Goal: Find specific page/section: Find specific page/section

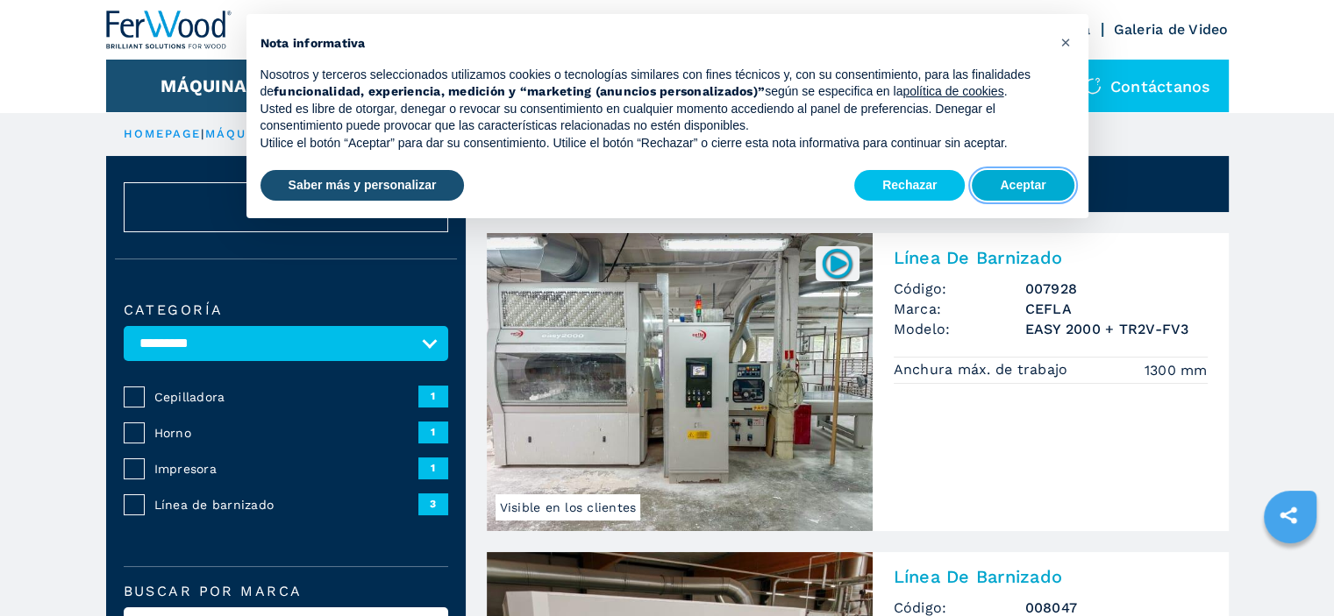
click at [1018, 189] on button "Aceptar" at bounding box center [1022, 186] width 102 height 32
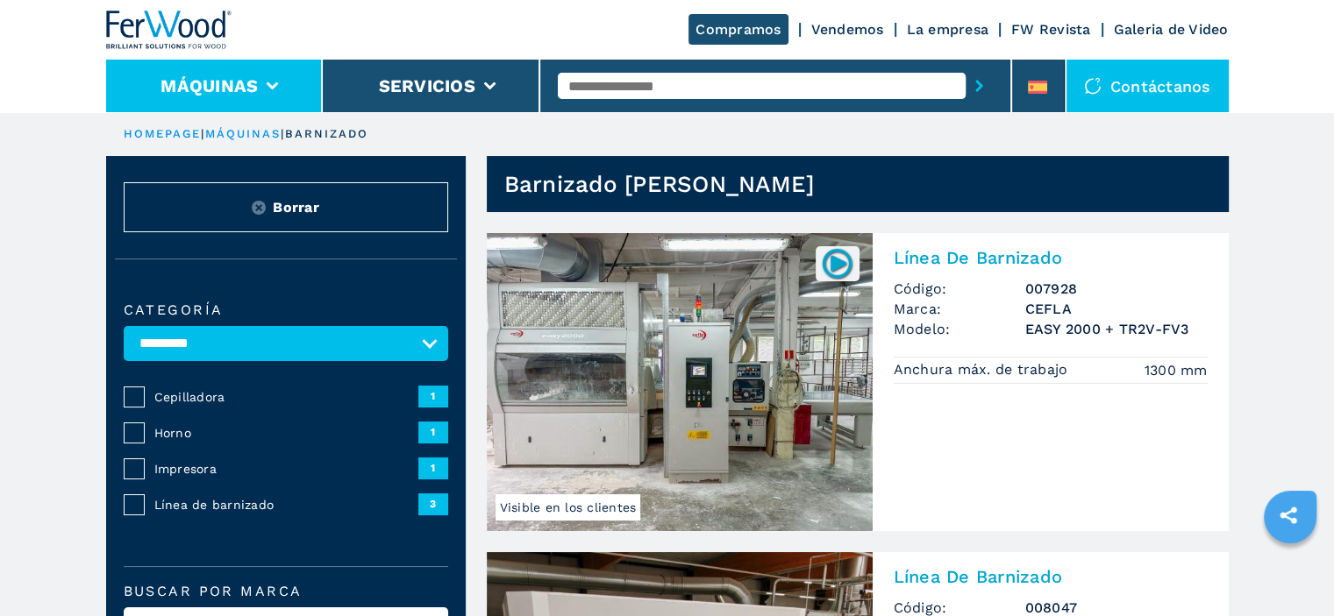
click at [253, 84] on button "Máquinas" at bounding box center [208, 85] width 97 height 21
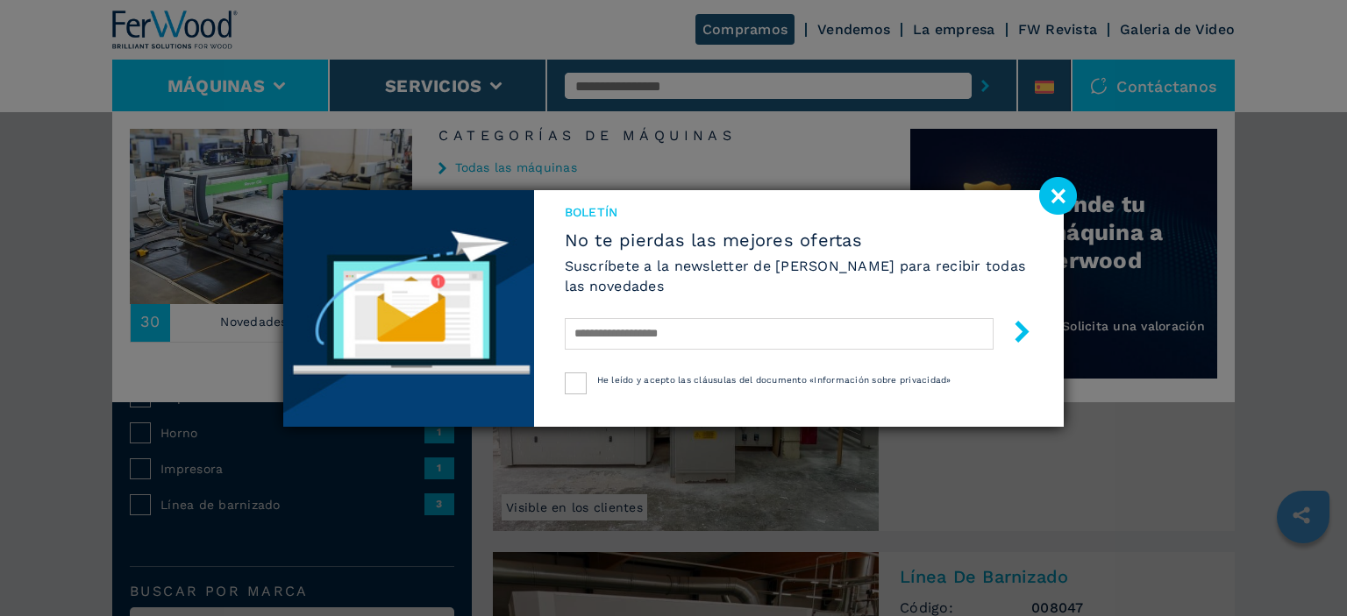
click at [1060, 196] on image at bounding box center [1058, 196] width 38 height 38
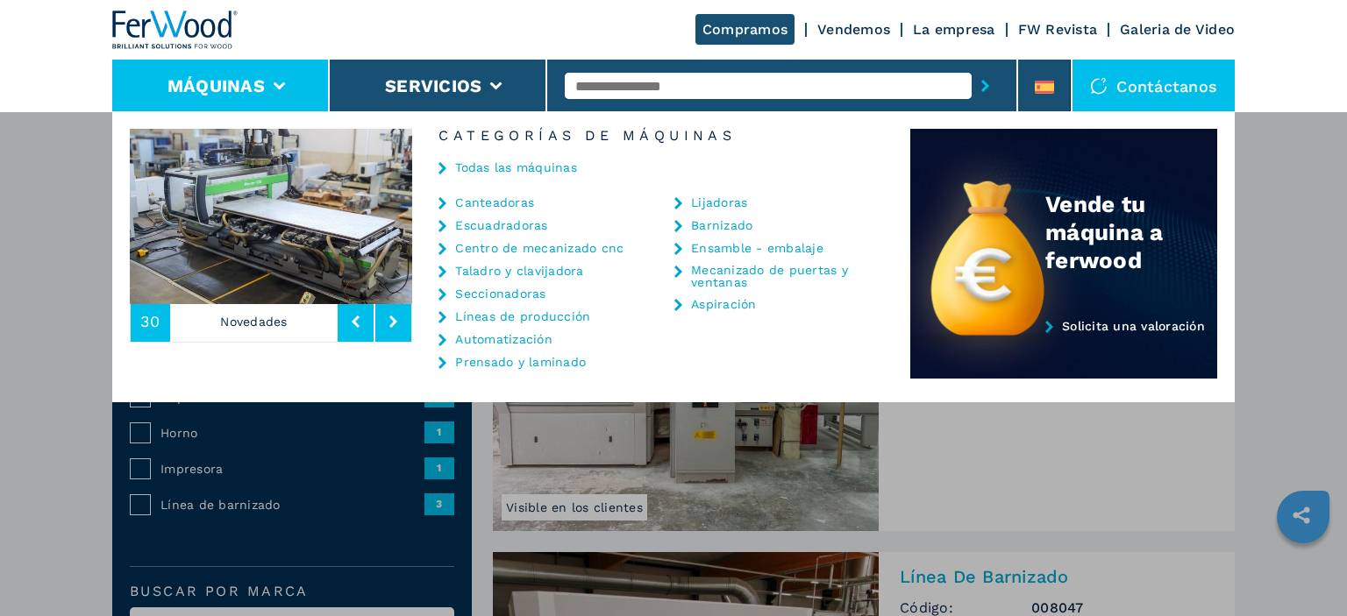
click at [719, 227] on link "Barnizado" at bounding box center [721, 225] width 61 height 12
click at [712, 226] on link "Barnizado" at bounding box center [721, 225] width 61 height 12
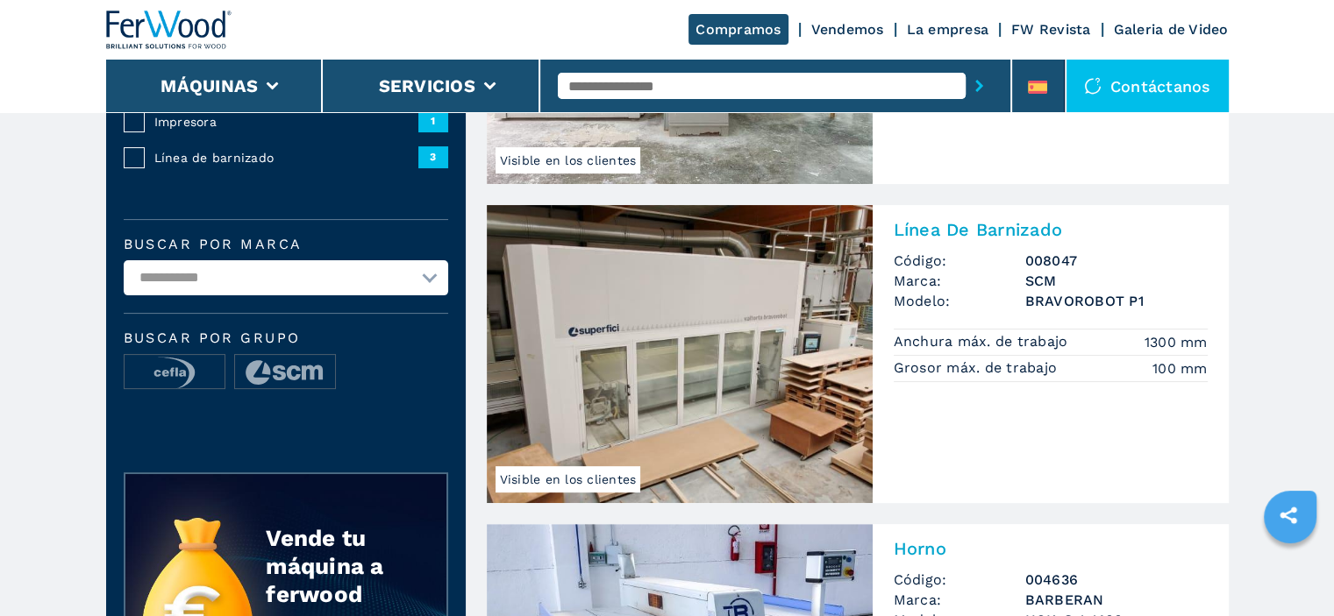
scroll to position [351, 0]
